Goal: Information Seeking & Learning: Learn about a topic

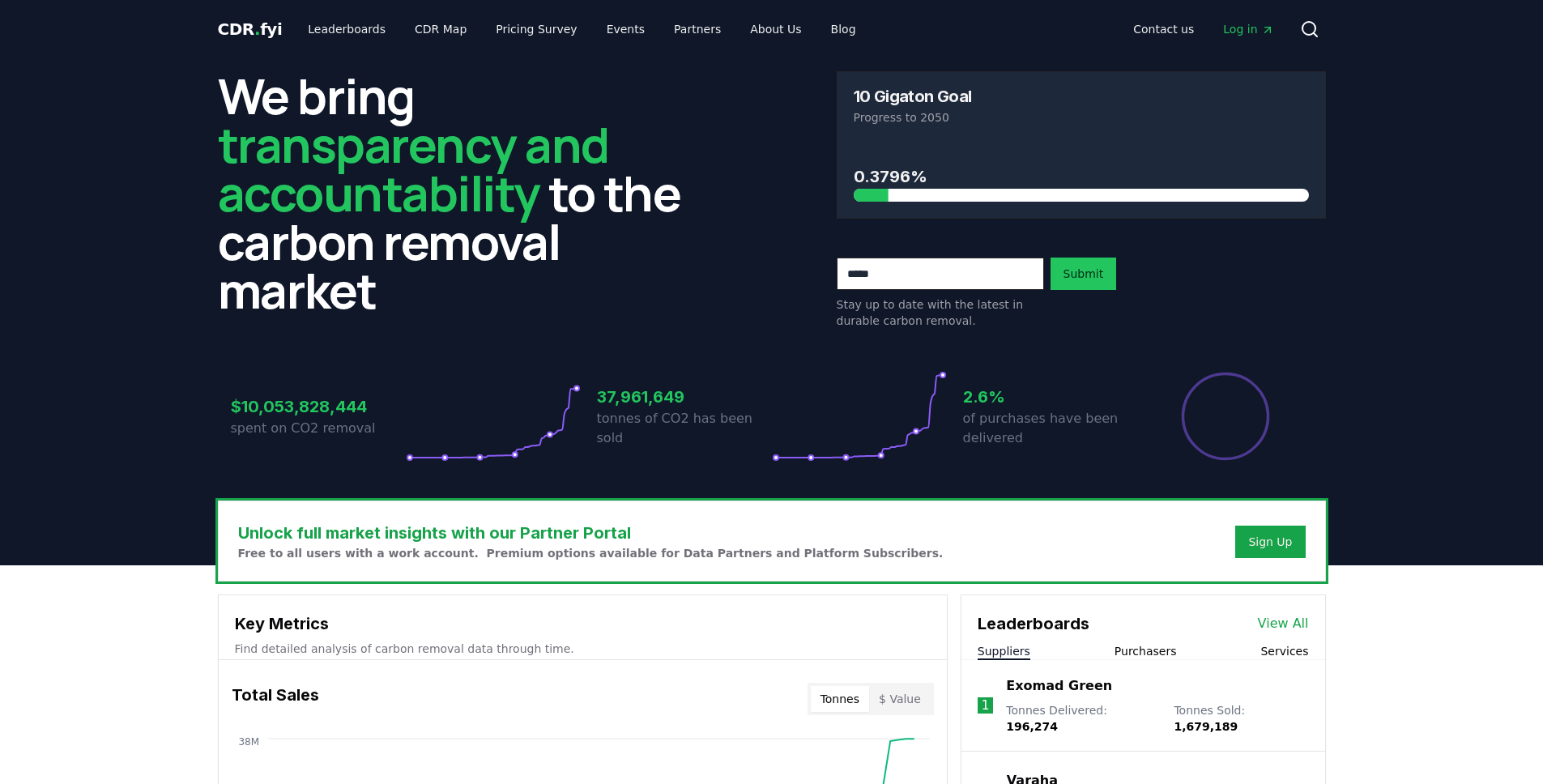
click at [45, 168] on header "We bring transparency and accountability to the carbon removal market 10 Gigato…" at bounding box center [771, 312] width 1543 height 507
click at [355, 30] on link "Leaderboards" at bounding box center [346, 30] width 103 height 30
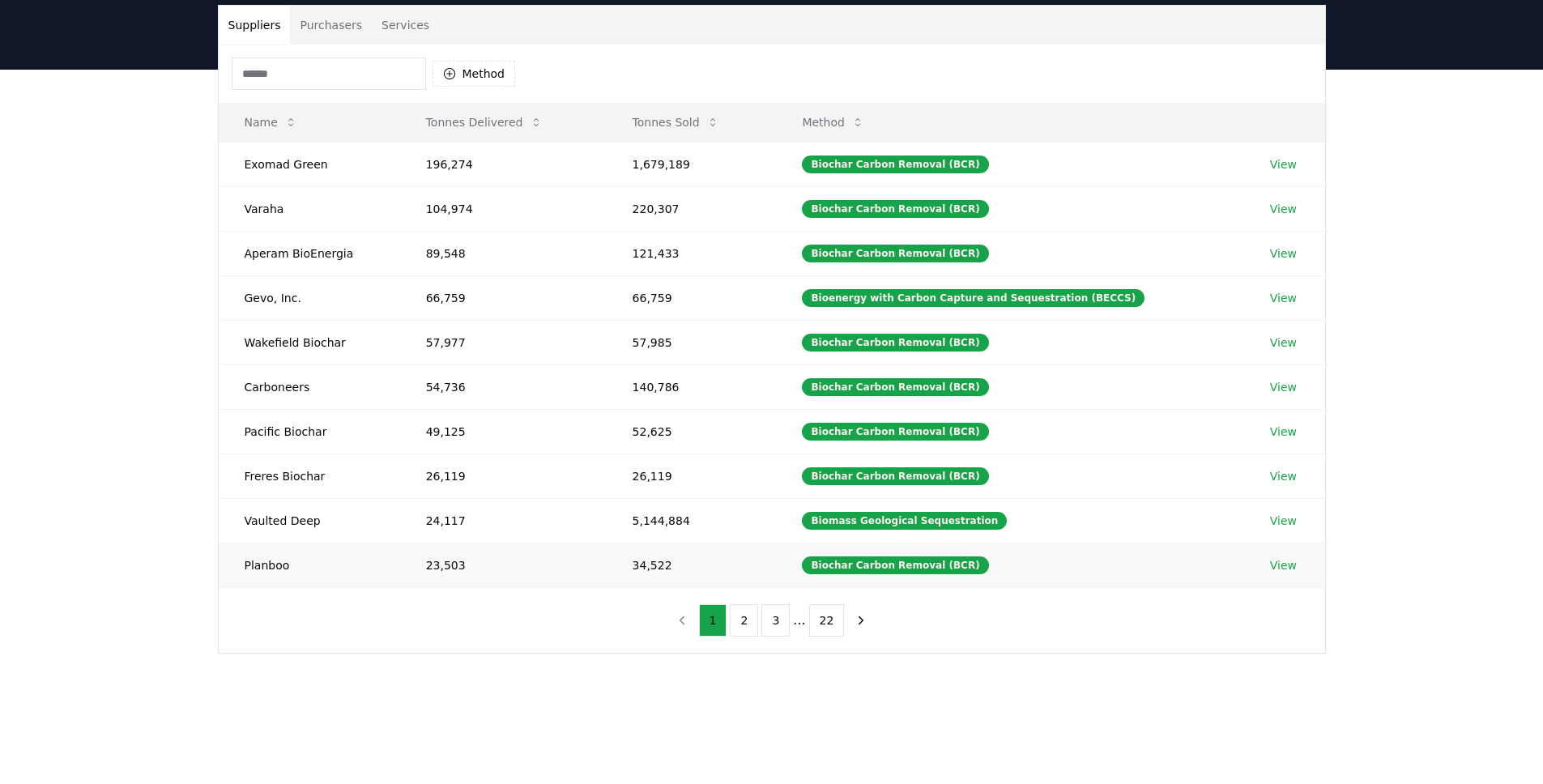
scroll to position [127, 0]
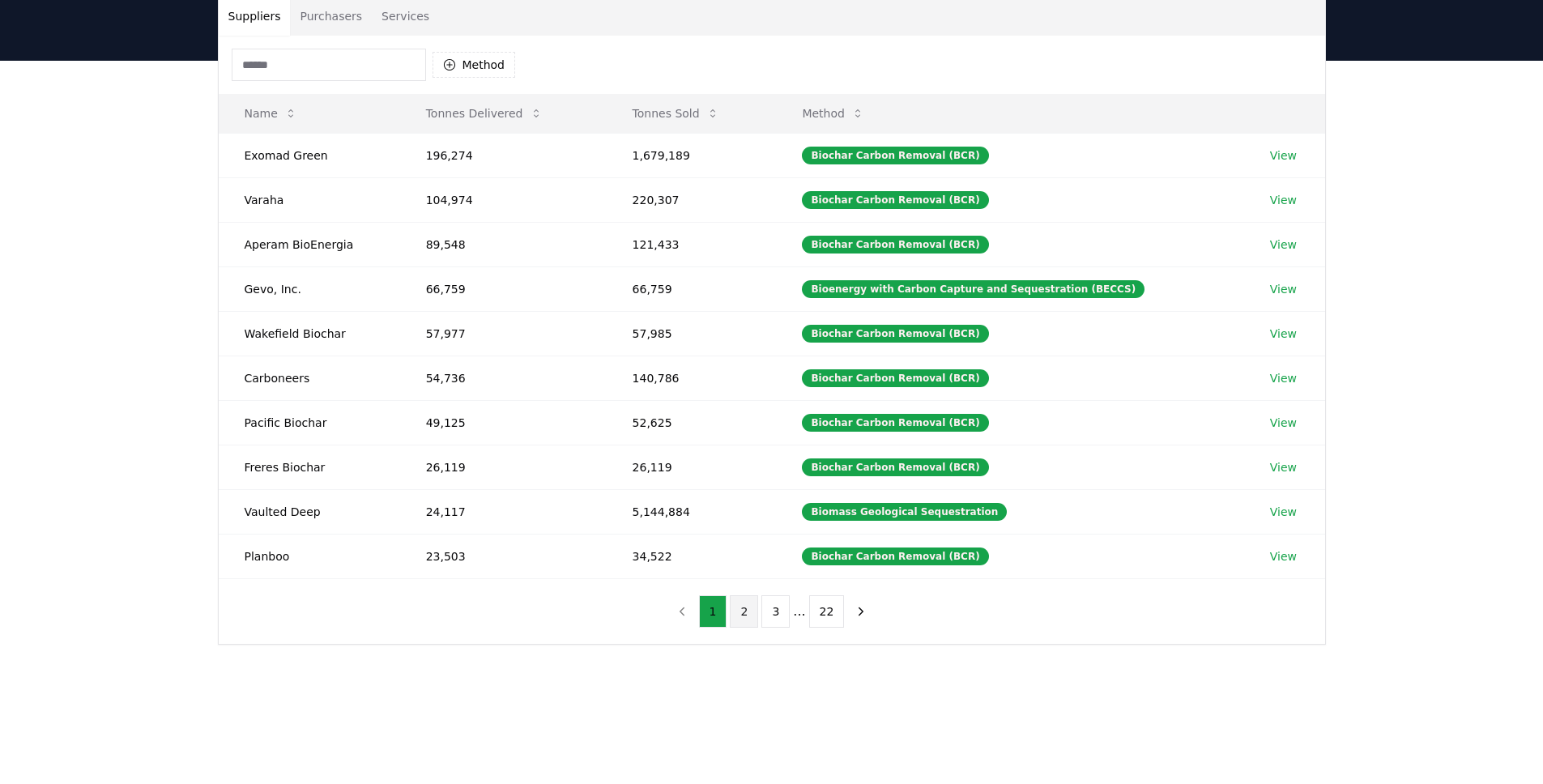
click at [736, 622] on button "2" at bounding box center [744, 612] width 29 height 33
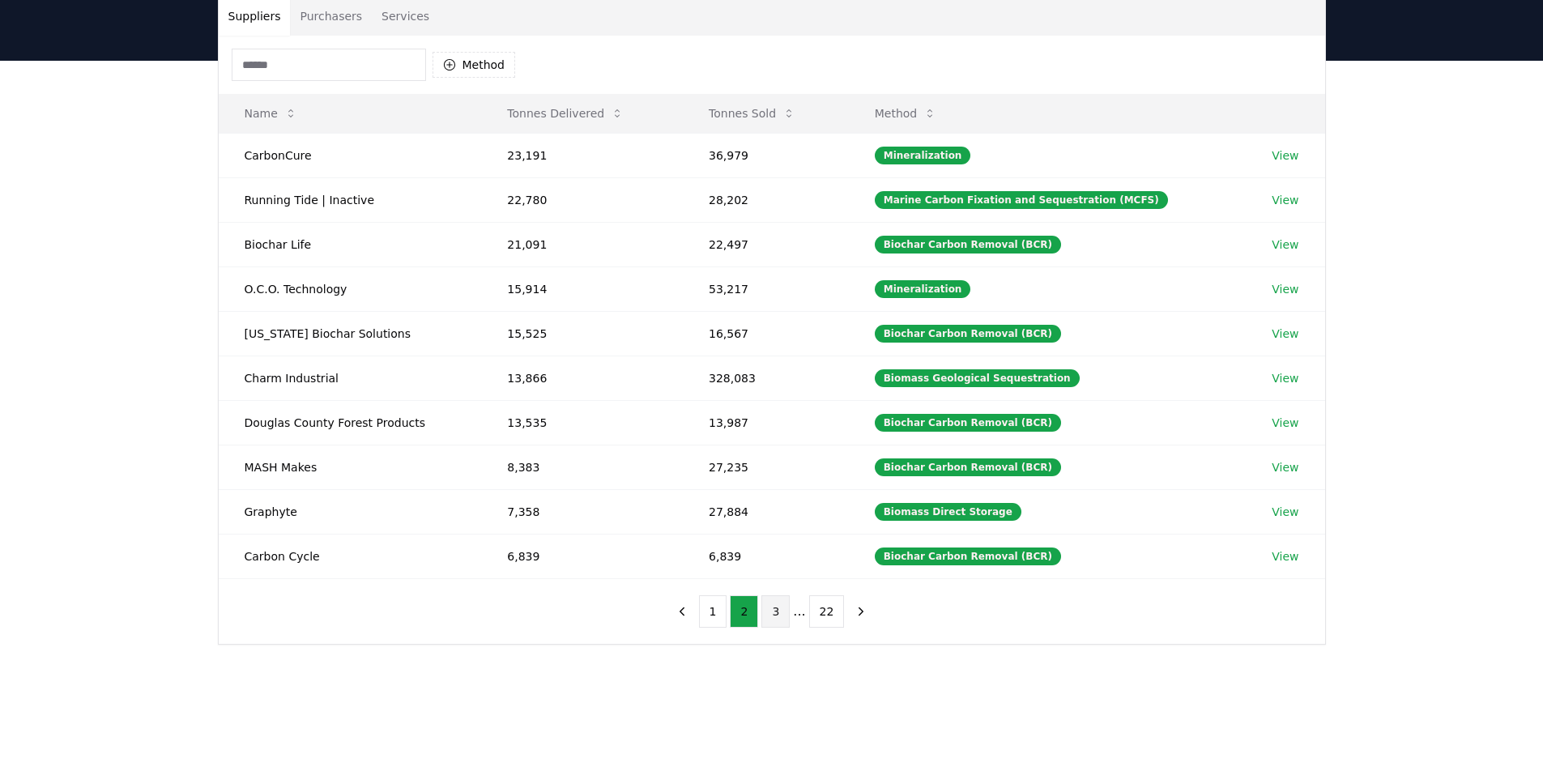
click at [772, 620] on button "3" at bounding box center [775, 612] width 29 height 33
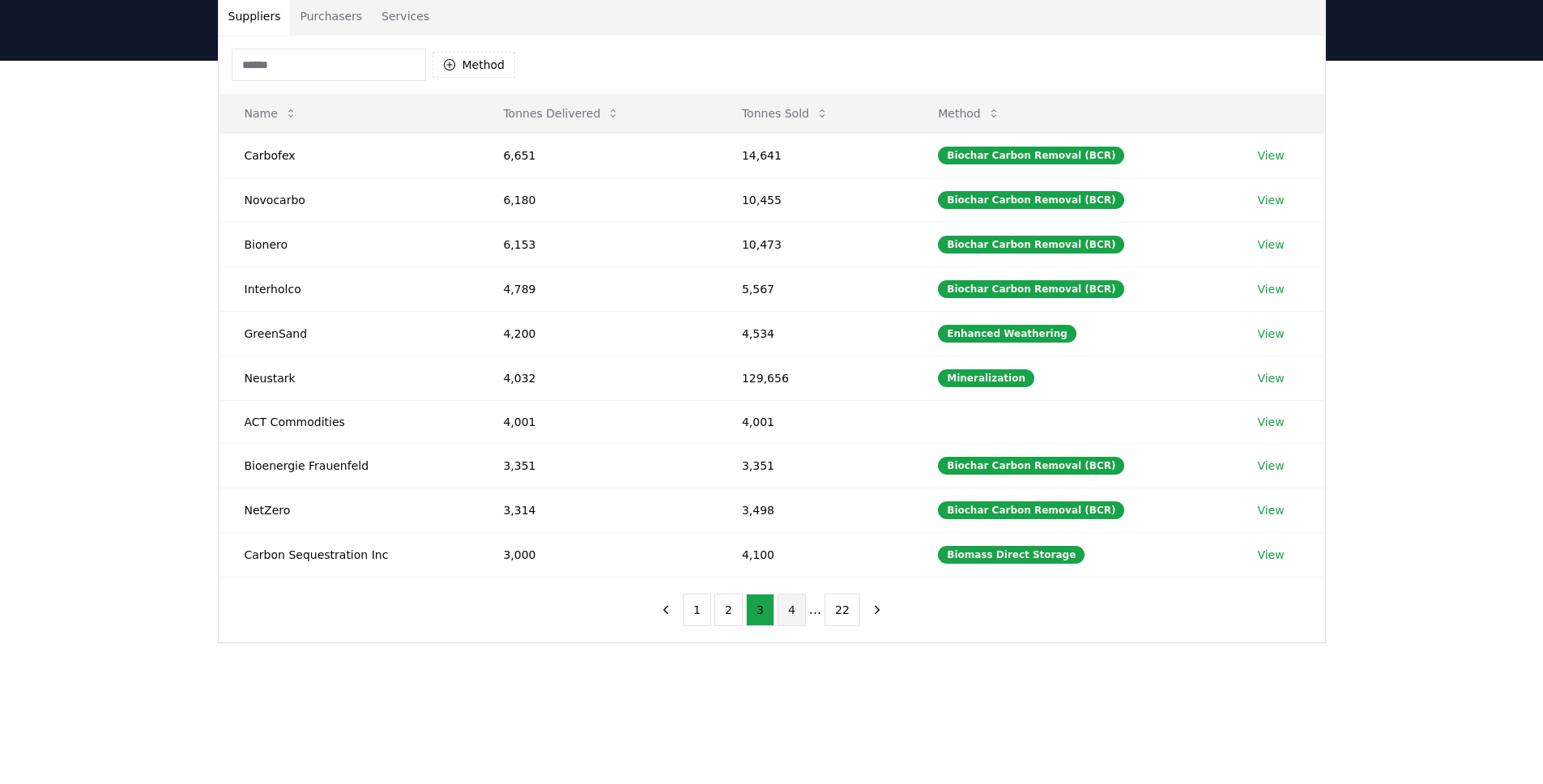
click at [802, 616] on button "4" at bounding box center [792, 610] width 29 height 33
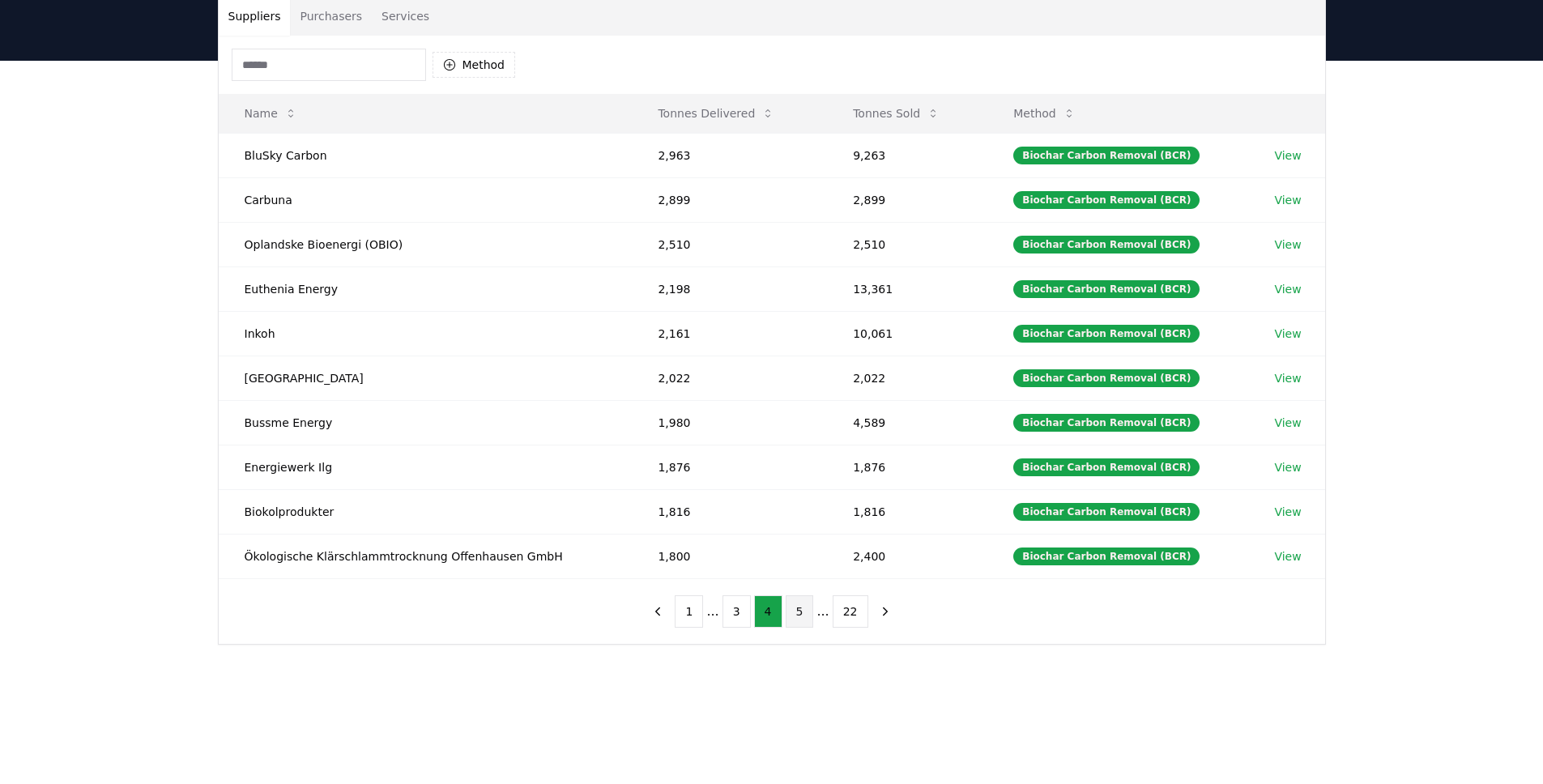
click at [810, 613] on button "5" at bounding box center [800, 612] width 29 height 33
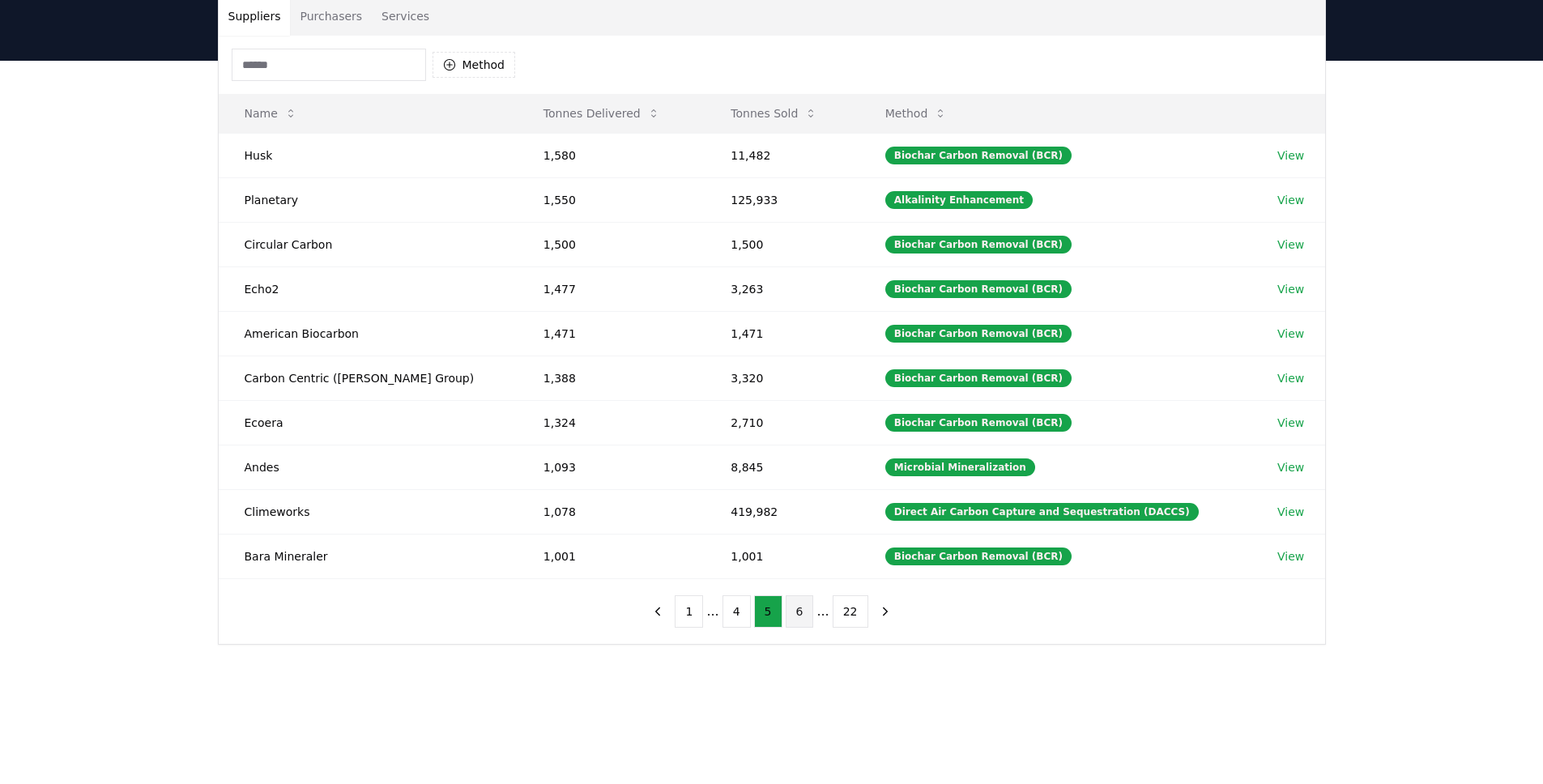
click at [803, 616] on button "6" at bounding box center [800, 612] width 29 height 33
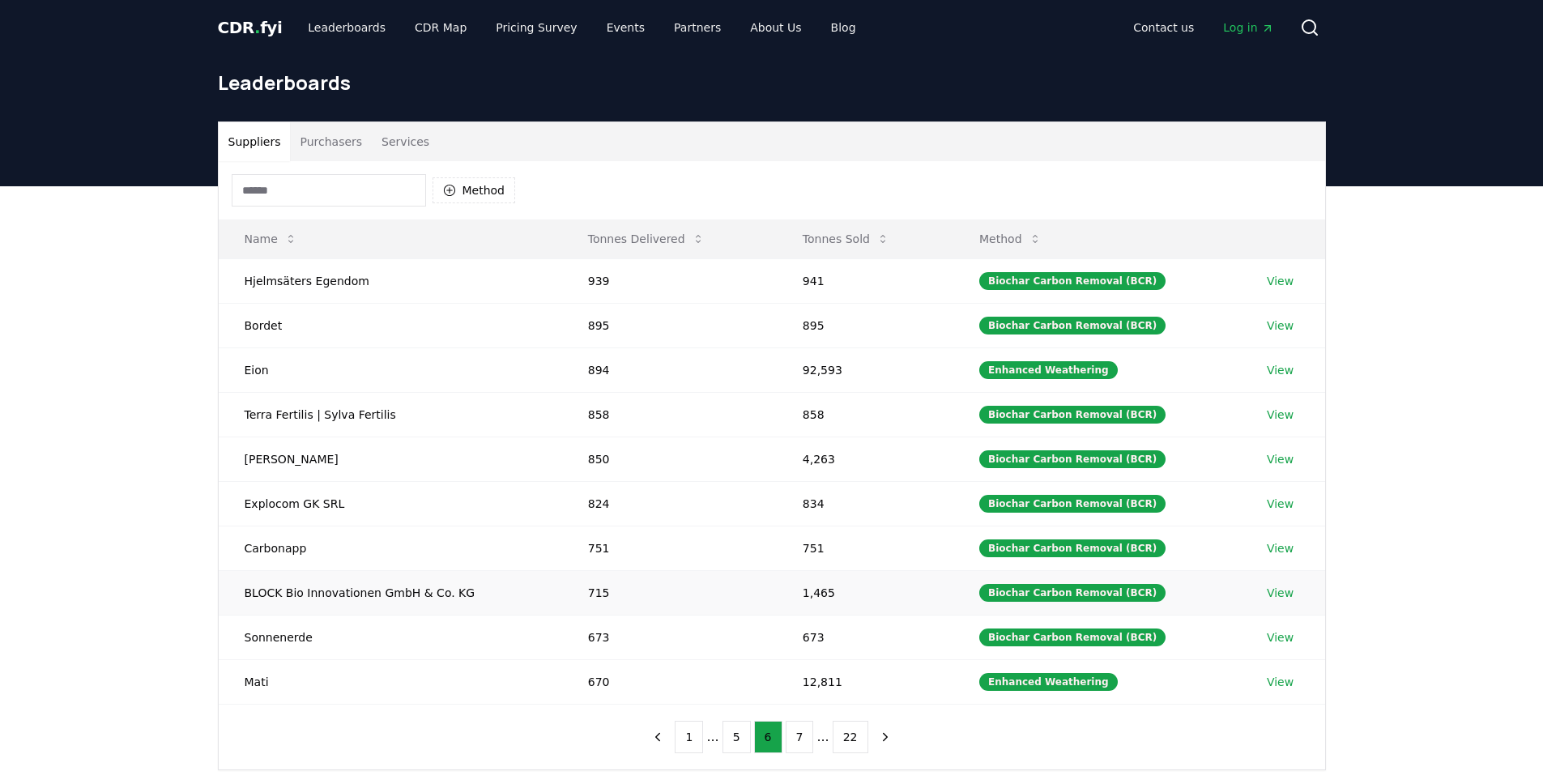
scroll to position [0, 0]
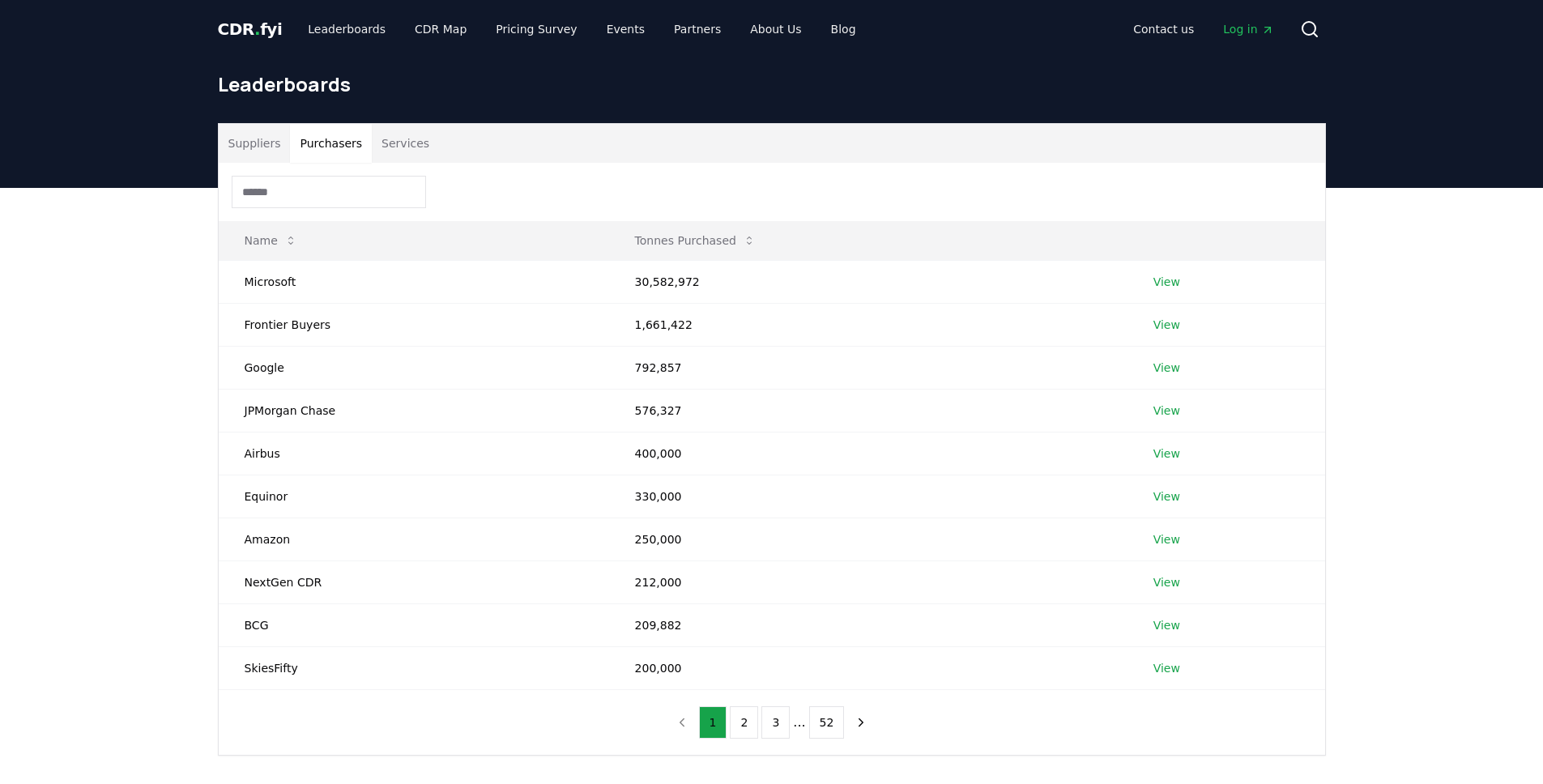
click at [331, 138] on button "Purchasers" at bounding box center [331, 143] width 82 height 39
click at [402, 154] on button "Services" at bounding box center [405, 143] width 67 height 39
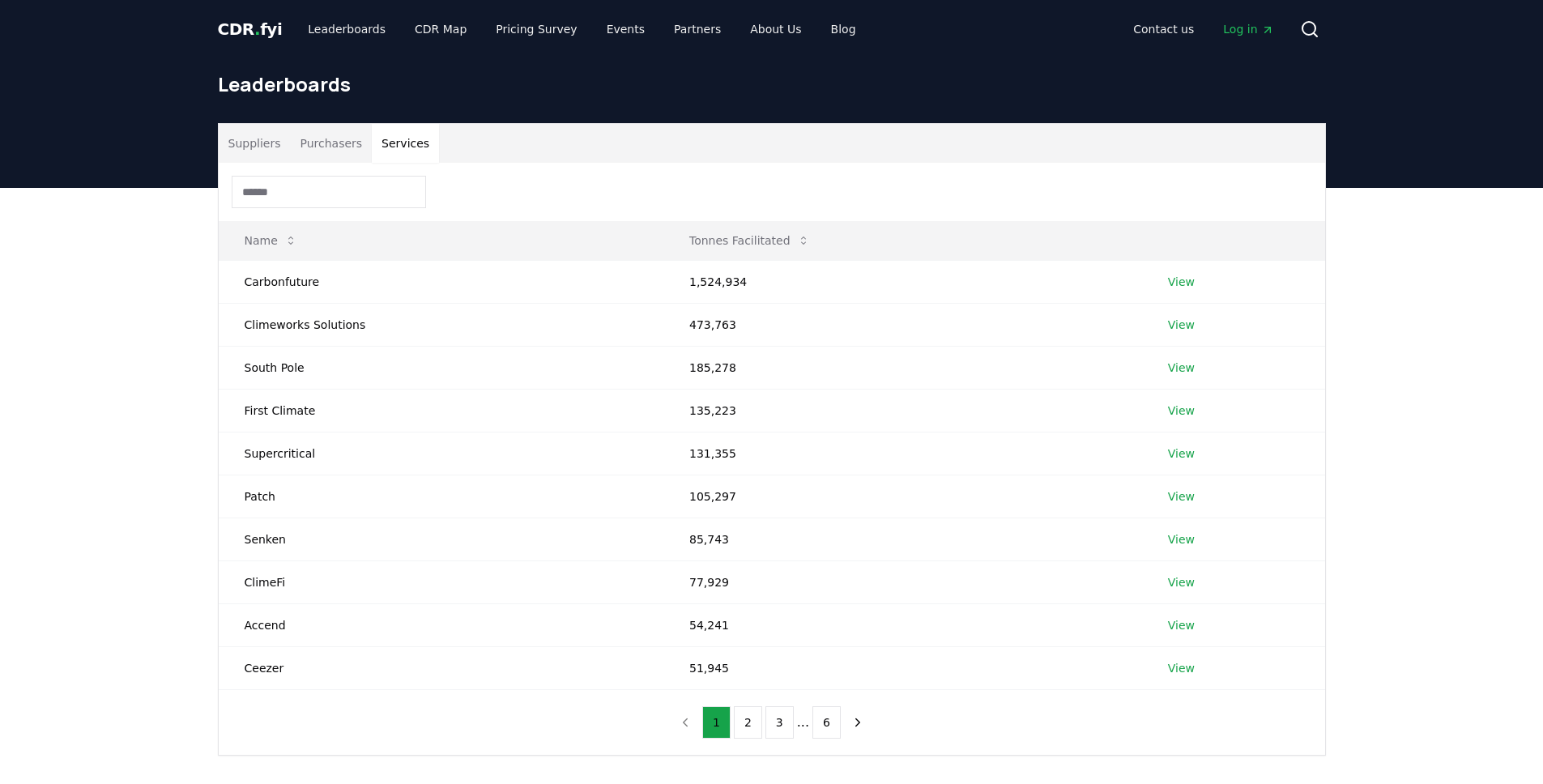
scroll to position [3, 0]
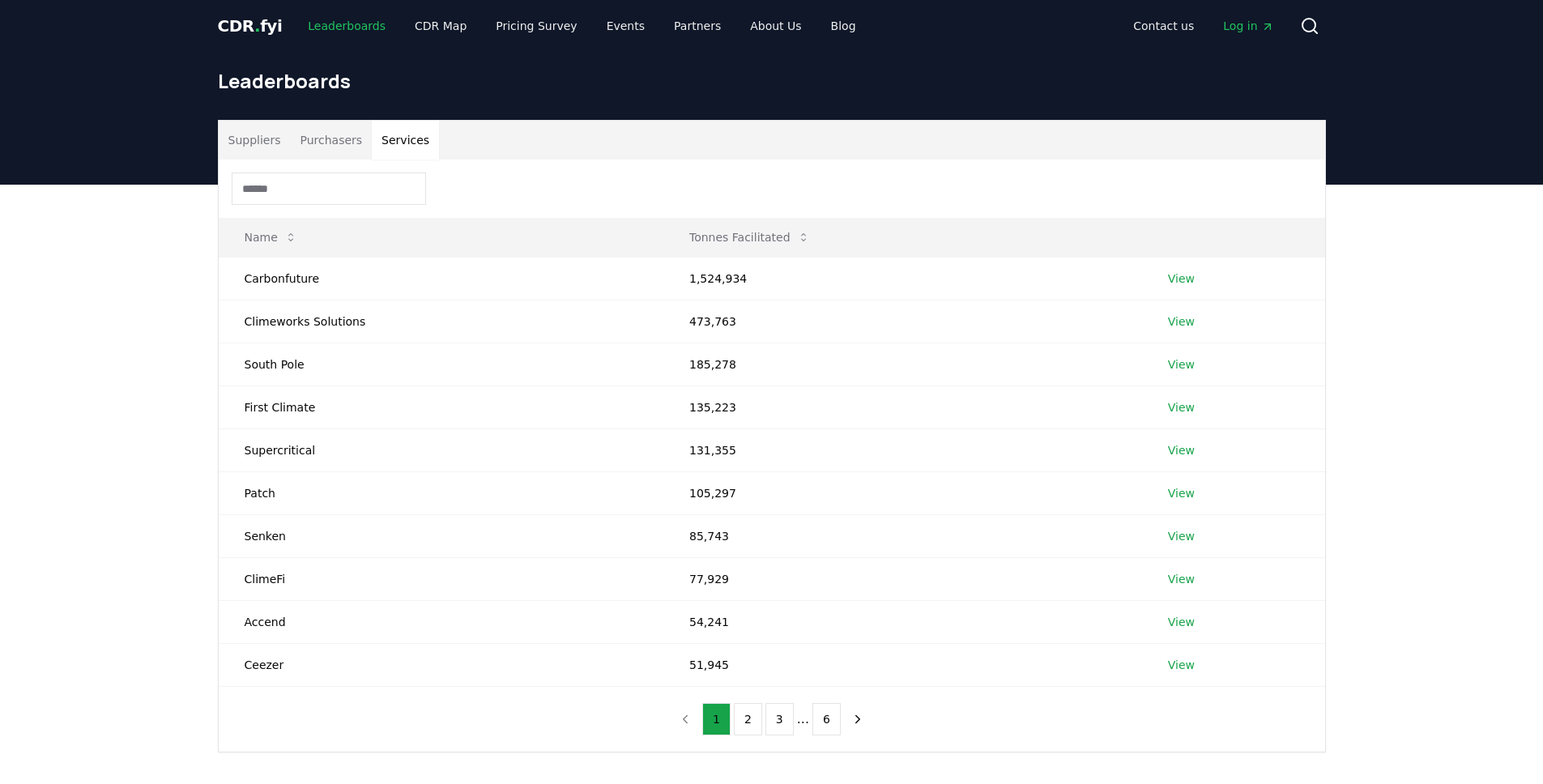
click at [368, 30] on link "Leaderboards" at bounding box center [346, 26] width 103 height 30
click at [249, 142] on button "Suppliers" at bounding box center [255, 139] width 72 height 39
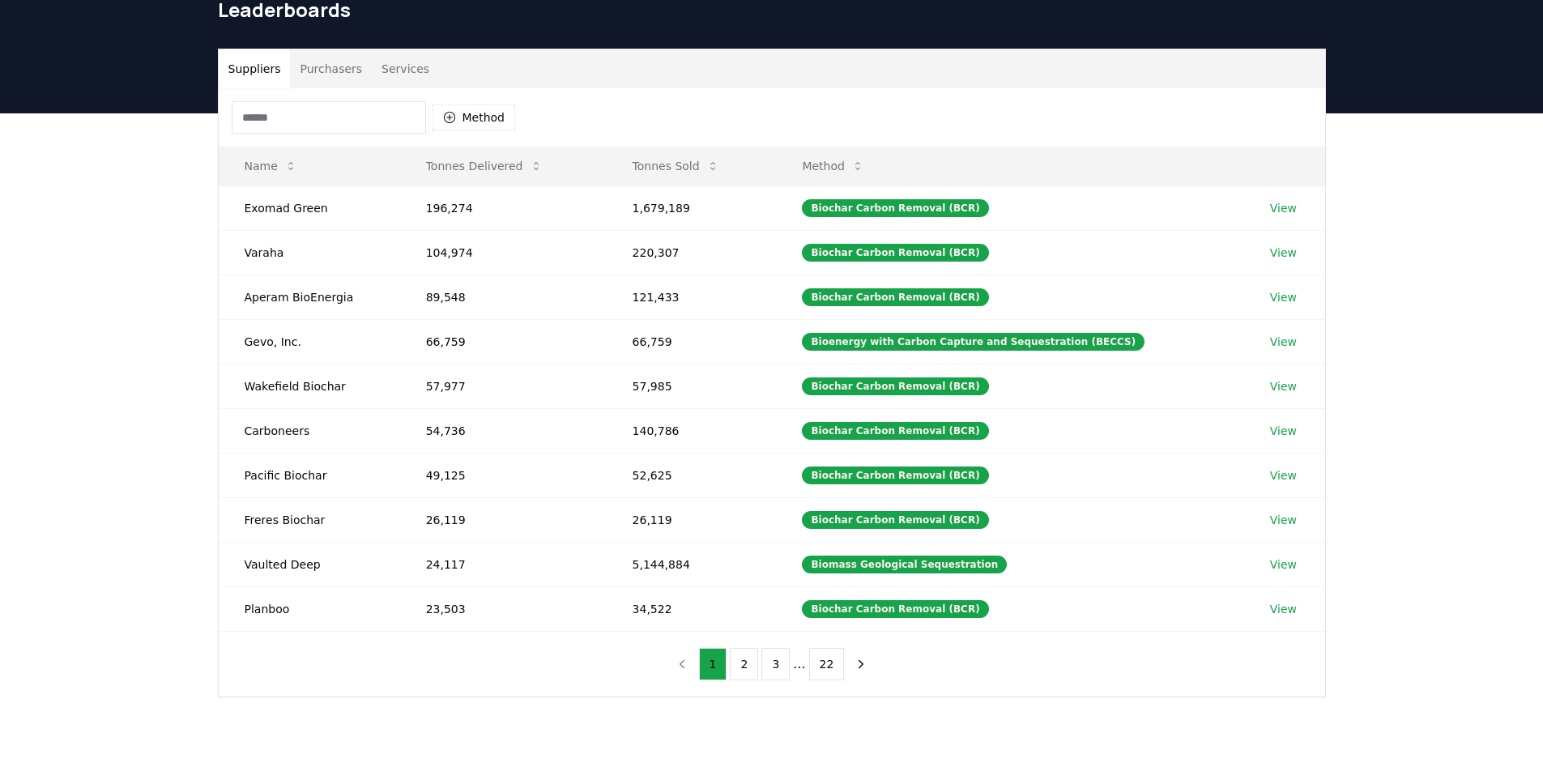
scroll to position [0, 0]
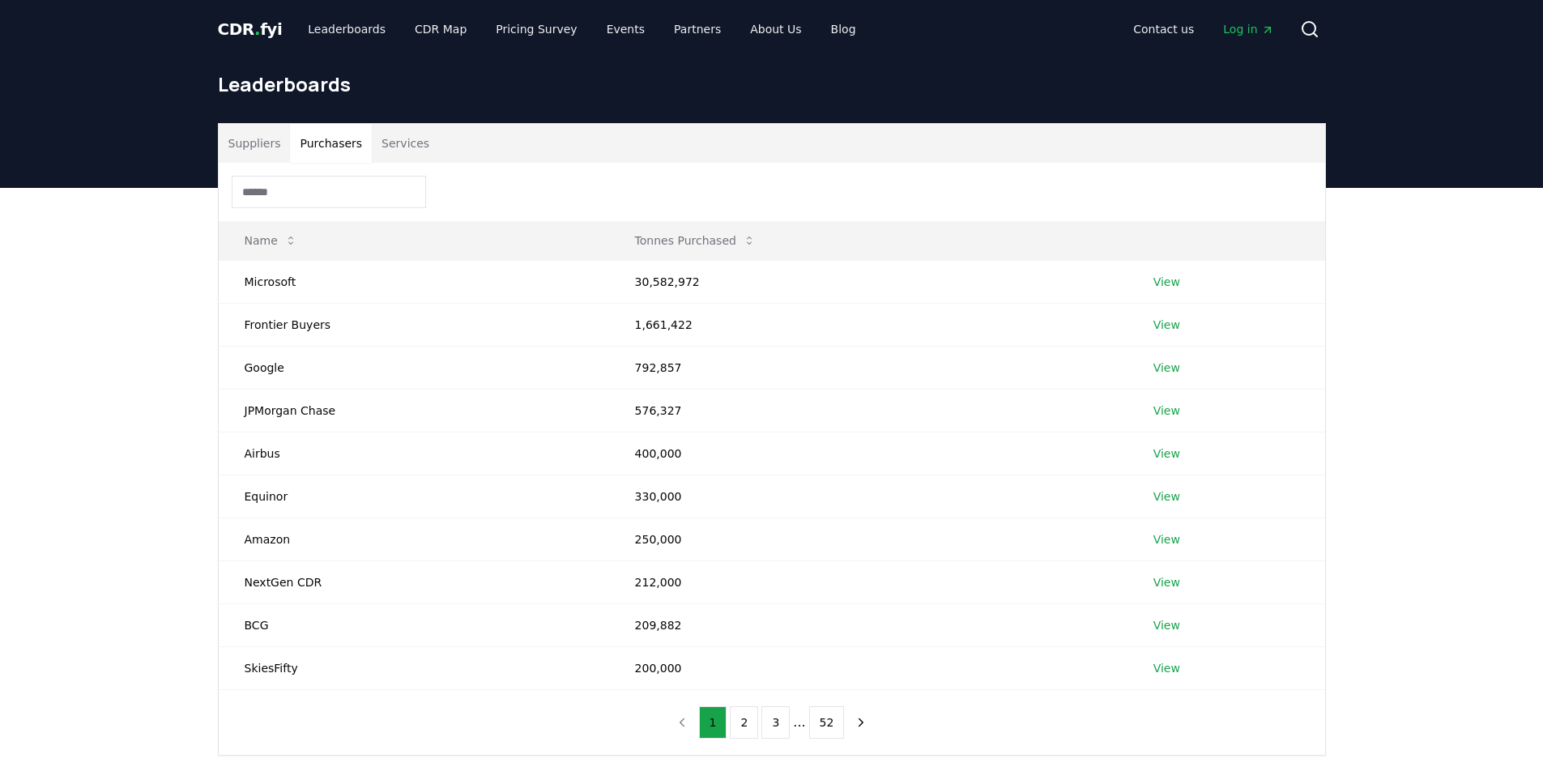
click at [330, 155] on button "Purchasers" at bounding box center [331, 143] width 82 height 39
click at [390, 157] on button "Services" at bounding box center [405, 143] width 67 height 39
